Goal: Transaction & Acquisition: Purchase product/service

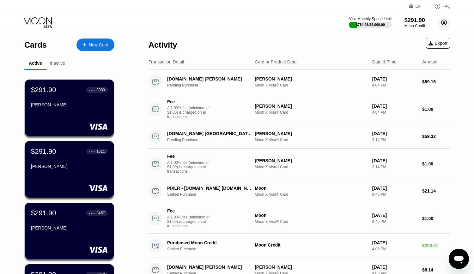
click at [444, 22] on circle at bounding box center [444, 22] width 13 height 13
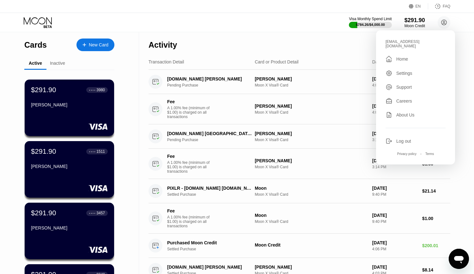
click at [394, 138] on div "Log out" at bounding box center [416, 141] width 60 height 7
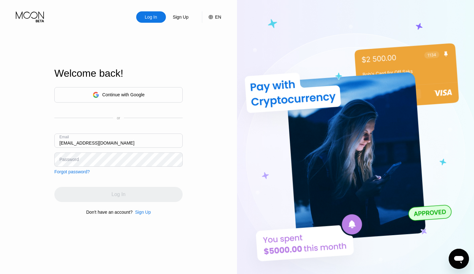
type input "[EMAIL_ADDRESS][DOMAIN_NAME]"
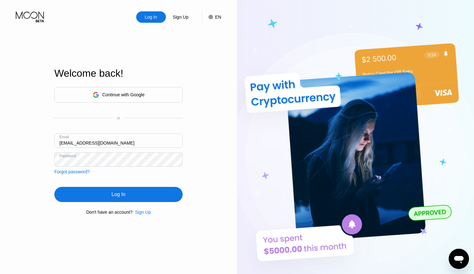
click at [113, 194] on div "Log In" at bounding box center [119, 195] width 14 height 6
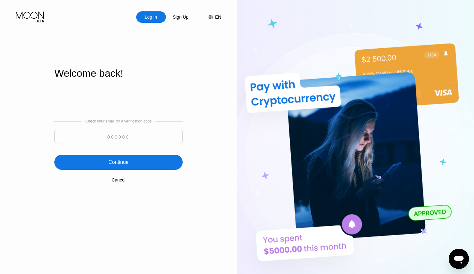
click at [139, 133] on input at bounding box center [118, 137] width 128 height 14
paste input "196497"
click at [123, 162] on div "Continue" at bounding box center [118, 162] width 20 height 6
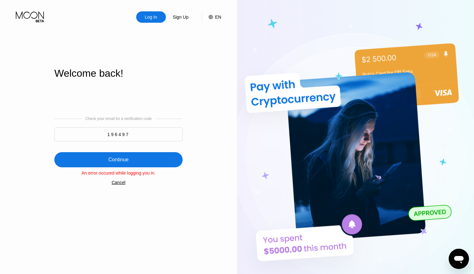
click at [134, 136] on input "196497" at bounding box center [118, 134] width 128 height 14
drag, startPoint x: 83, startPoint y: 130, endPoint x: 66, endPoint y: 130, distance: 17.7
click at [66, 130] on input "19649" at bounding box center [118, 134] width 128 height 14
click at [139, 131] on input "19649" at bounding box center [118, 134] width 128 height 14
type input "196497"
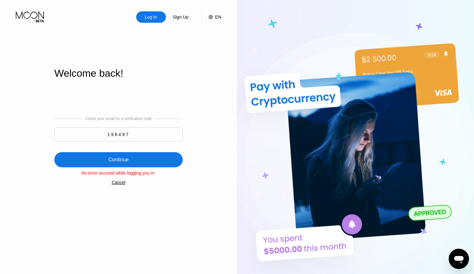
click at [117, 158] on div "Continue" at bounding box center [118, 160] width 20 height 6
click at [106, 133] on input "196497" at bounding box center [118, 134] width 128 height 14
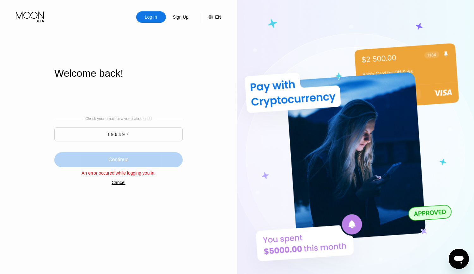
click at [120, 156] on div "Continue" at bounding box center [118, 159] width 128 height 15
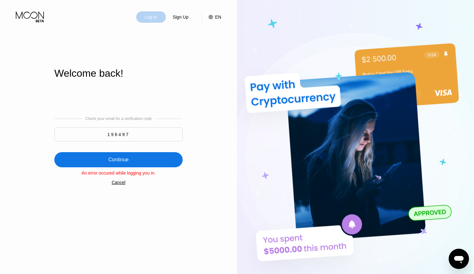
click at [148, 17] on div "Log In" at bounding box center [151, 17] width 14 height 6
click at [152, 16] on div "Log In" at bounding box center [151, 17] width 14 height 6
click at [119, 185] on div "Cancel" at bounding box center [119, 182] width 14 height 5
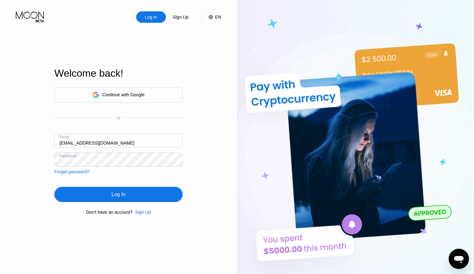
click at [144, 144] on input "[EMAIL_ADDRESS][DOMAIN_NAME]" at bounding box center [118, 141] width 128 height 14
click at [122, 196] on div "Log In" at bounding box center [119, 195] width 14 height 6
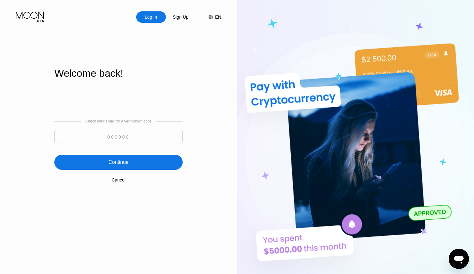
click at [128, 142] on input at bounding box center [118, 137] width 128 height 14
paste input "977610"
type input "977610"
click at [122, 156] on div "Continue" at bounding box center [118, 162] width 128 height 15
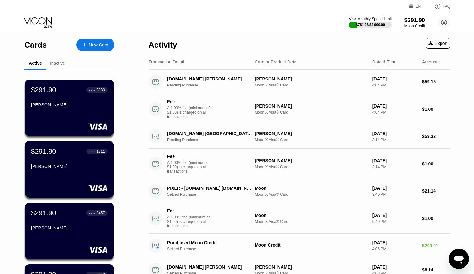
click at [94, 44] on div "New Card" at bounding box center [99, 44] width 20 height 5
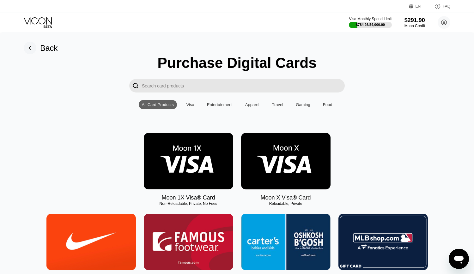
click at [308, 143] on img at bounding box center [285, 161] width 89 height 57
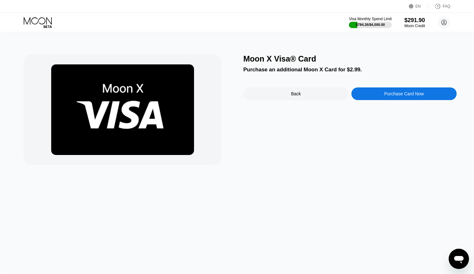
click at [411, 95] on div "Purchase Card Now" at bounding box center [404, 93] width 40 height 5
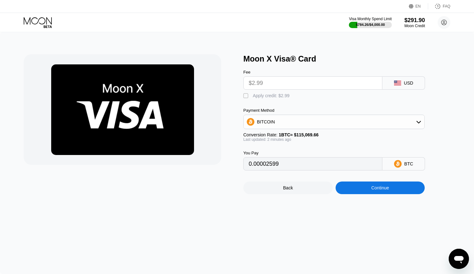
click at [246, 99] on div "" at bounding box center [246, 96] width 6 height 6
type input "0"
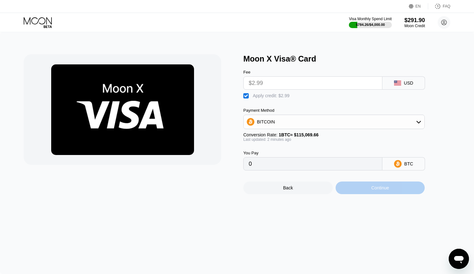
click at [390, 194] on div "Continue" at bounding box center [380, 188] width 89 height 13
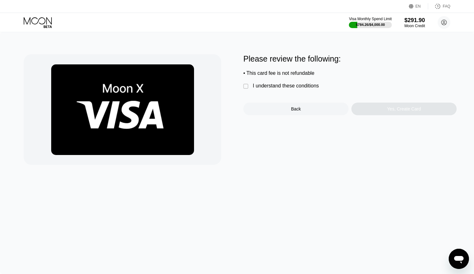
click at [289, 87] on div "I understand these conditions" at bounding box center [286, 86] width 66 height 6
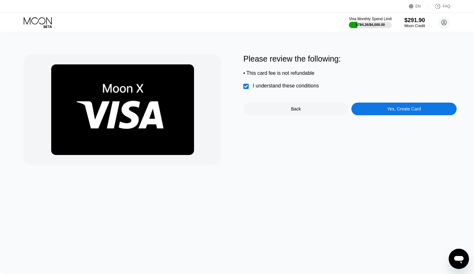
click at [408, 111] on div "Yes, Create Card" at bounding box center [404, 109] width 34 height 5
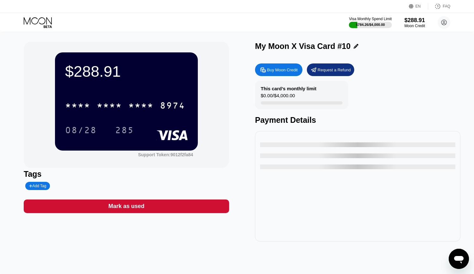
click at [354, 46] on icon at bounding box center [356, 46] width 5 height 5
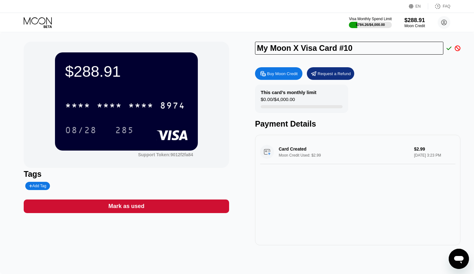
drag, startPoint x: 371, startPoint y: 46, endPoint x: 157, endPoint y: 47, distance: 213.4
click at [255, 48] on input "My Moon X Visa Card #10" at bounding box center [349, 48] width 188 height 13
type input "[PERSON_NAME]"
click at [450, 50] on icon at bounding box center [449, 47] width 5 height 3
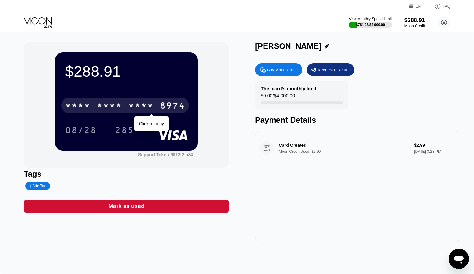
click at [123, 106] on div "* * * * * * * * * * * * 8974" at bounding box center [125, 106] width 128 height 16
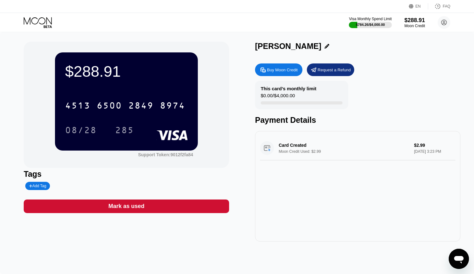
drag, startPoint x: 256, startPoint y: 47, endPoint x: 304, endPoint y: 47, distance: 48.1
click at [304, 47] on div "[PERSON_NAME]" at bounding box center [357, 46] width 205 height 9
copy div "[PERSON_NAME]"
click at [79, 130] on div "08/28" at bounding box center [81, 131] width 32 height 10
click at [124, 132] on div "285" at bounding box center [124, 131] width 19 height 10
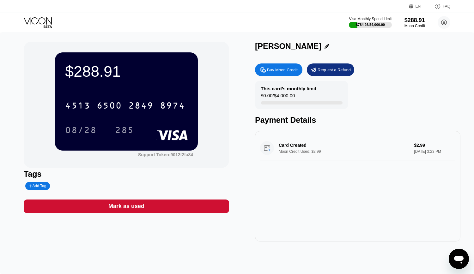
click at [29, 18] on icon at bounding box center [38, 22] width 29 height 11
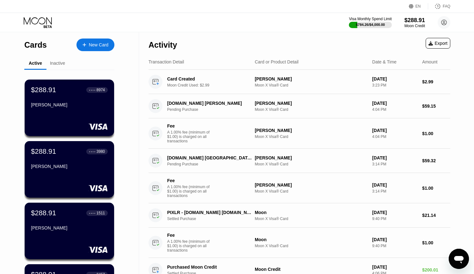
click at [37, 20] on icon at bounding box center [38, 22] width 29 height 11
click at [42, 22] on icon at bounding box center [38, 22] width 29 height 11
click at [409, 17] on div "$288.91" at bounding box center [415, 20] width 21 height 7
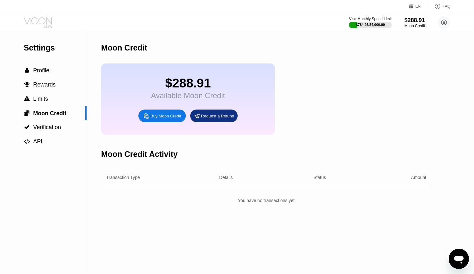
click at [44, 26] on icon at bounding box center [48, 26] width 8 height 3
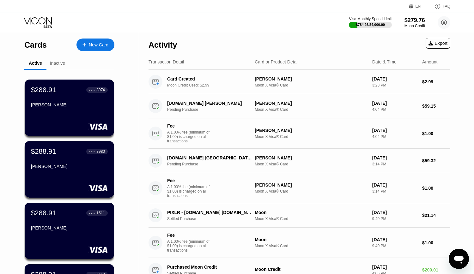
click at [46, 24] on icon at bounding box center [38, 22] width 29 height 11
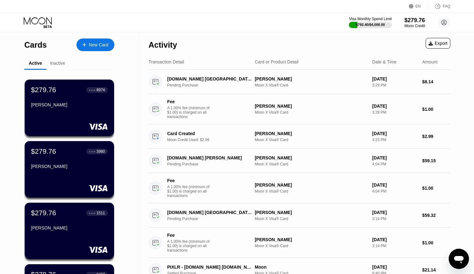
click at [274, 30] on div "Visa Monthly Spend Limit $792.40 / $4,000.00 $279.76 Moon Credit [EMAIL_ADDRESS…" at bounding box center [237, 22] width 474 height 19
click at [268, 28] on div "Visa Monthly Spend Limit $792.40 / $4,000.00 $279.76 Moon Credit [EMAIL_ADDRESS…" at bounding box center [237, 22] width 474 height 19
